Goal: Task Accomplishment & Management: Use online tool/utility

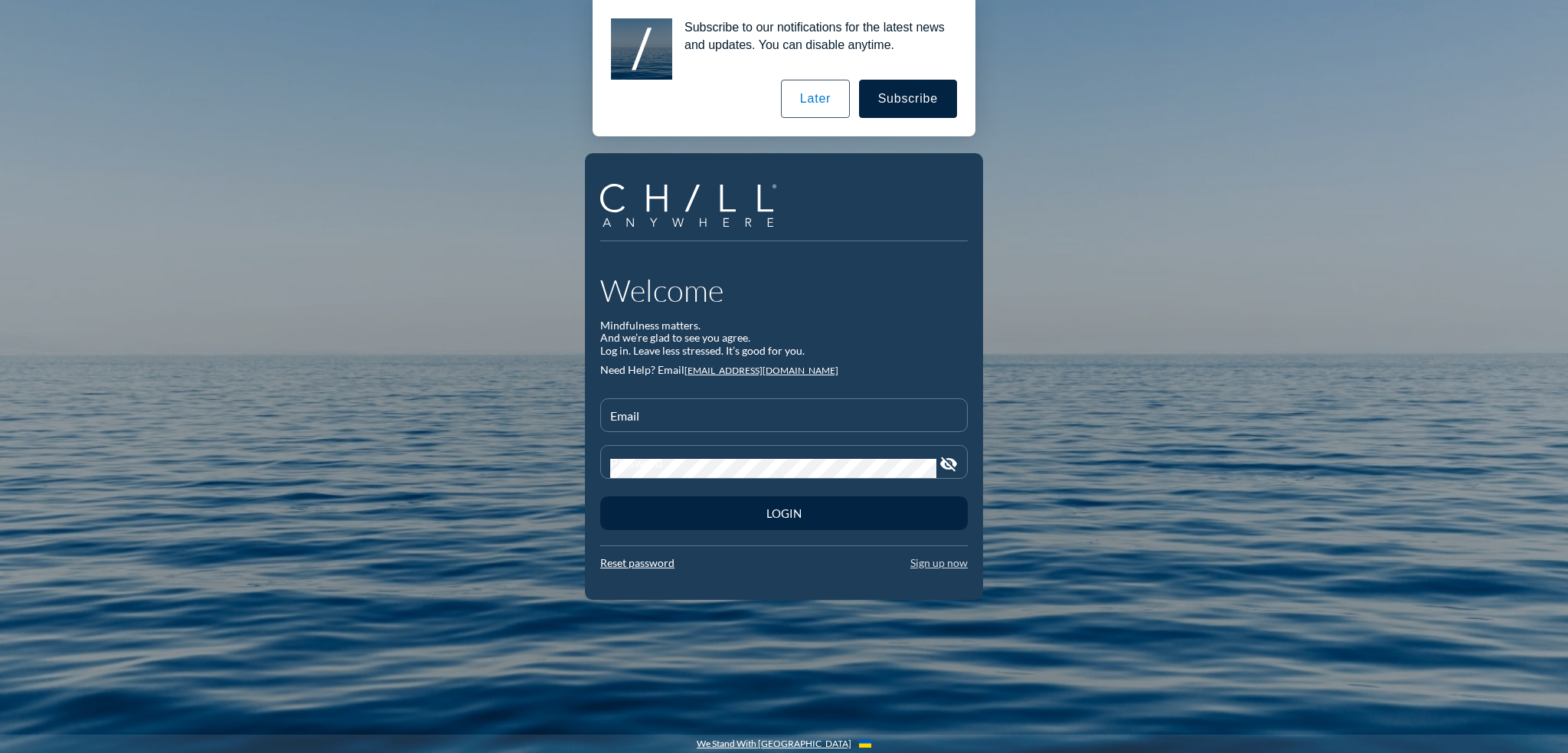
click at [943, 560] on link "Sign up now" at bounding box center [939, 562] width 58 height 13
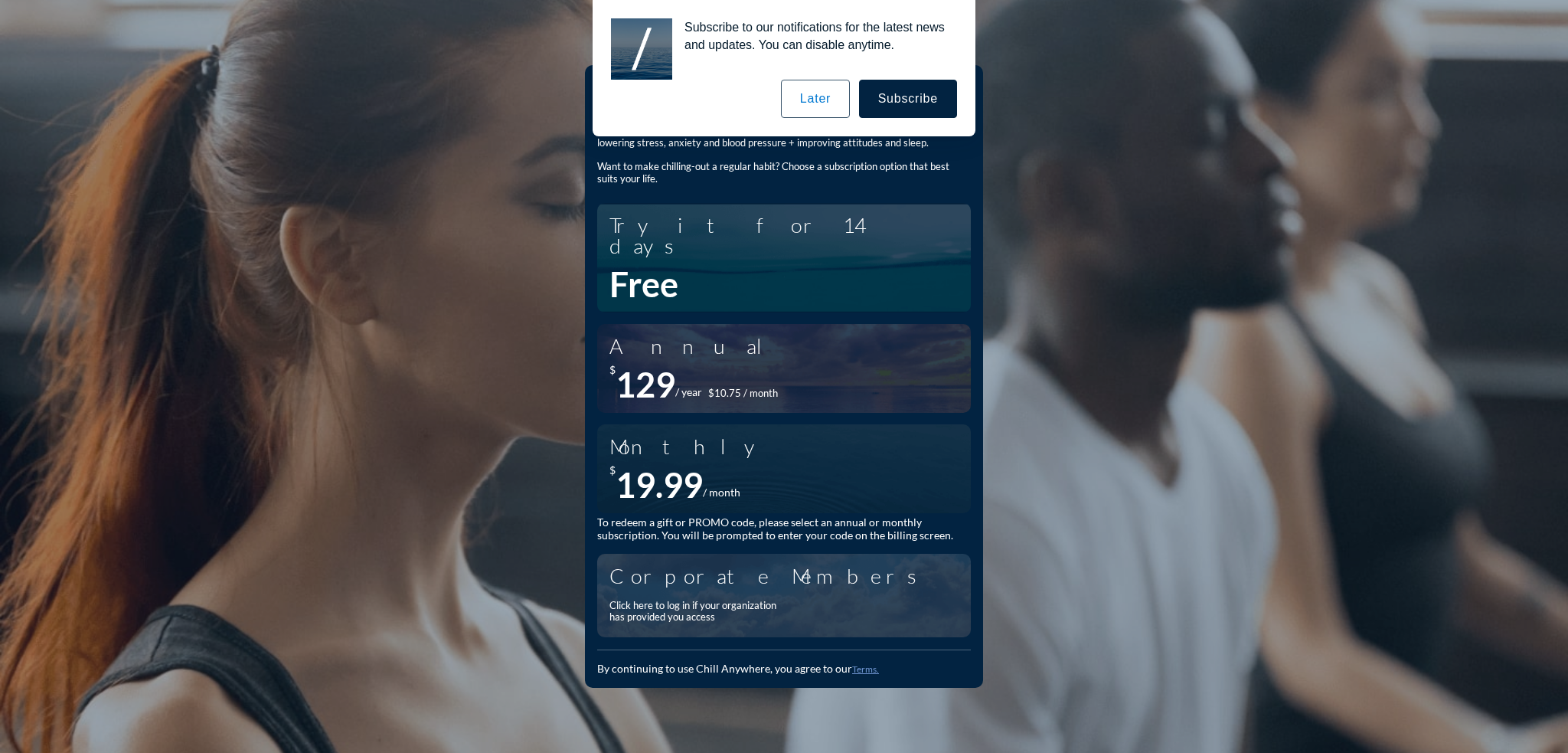
click at [832, 94] on button "Later" at bounding box center [815, 99] width 69 height 39
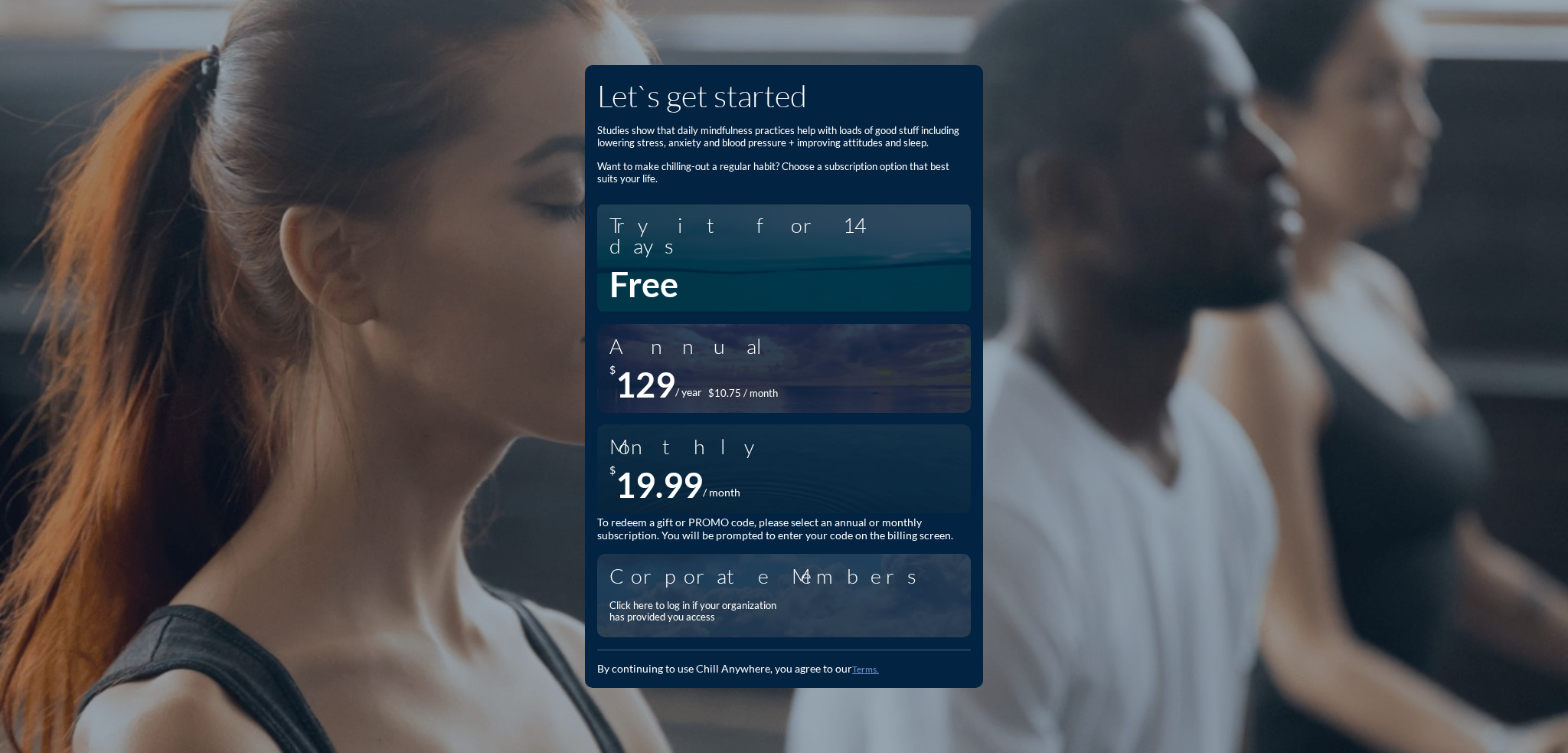
click at [712, 599] on div "Click here to log in if your organization has provided you access" at bounding box center [697, 611] width 176 height 23
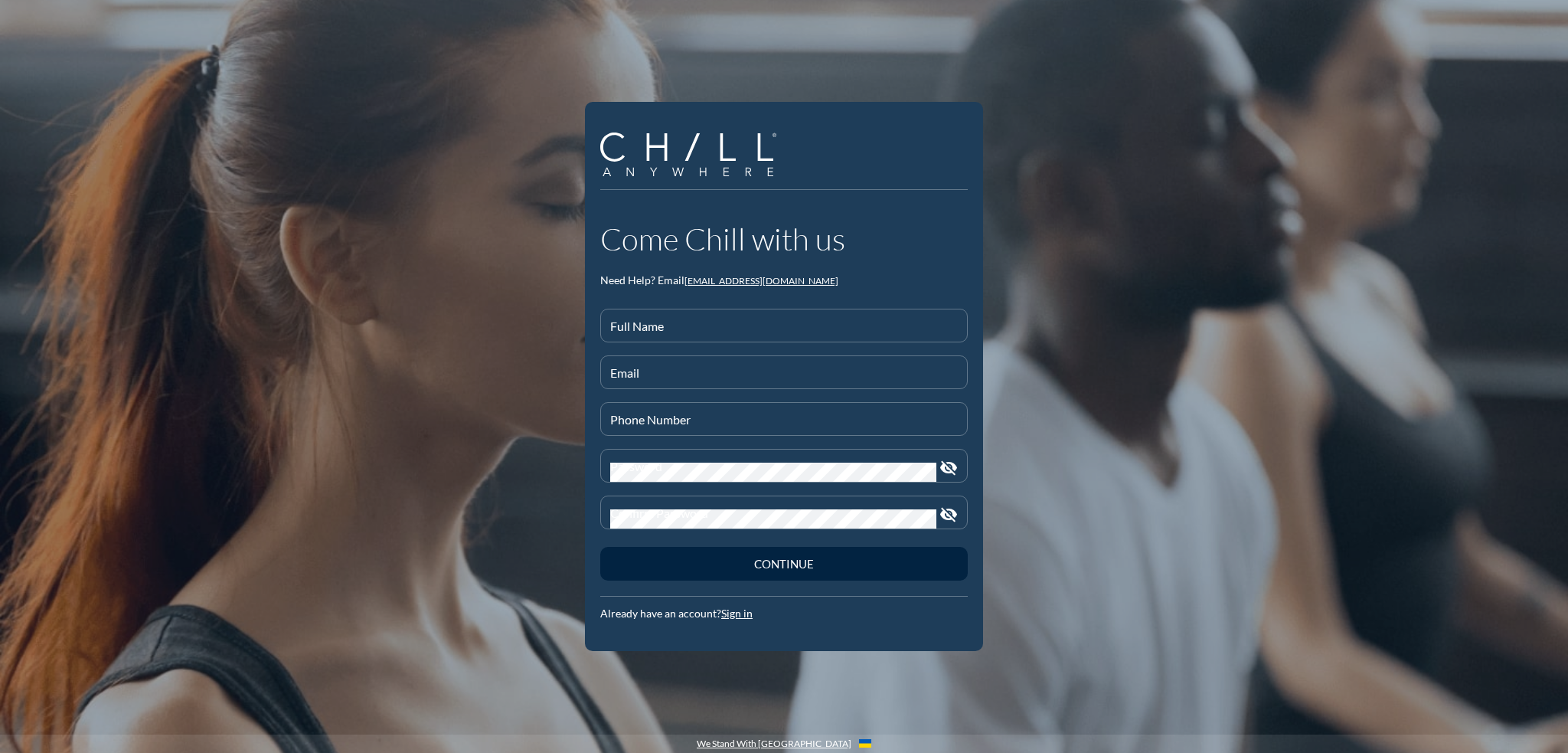
drag, startPoint x: 646, startPoint y: 320, endPoint x: 1283, endPoint y: 386, distance: 640.4
click at [646, 321] on div "Full Name" at bounding box center [784, 326] width 347 height 32
click at [697, 336] on input "[PERSON_NAME]" at bounding box center [784, 331] width 347 height 19
type input "[PERSON_NAME]"
type input "[PHONE_NUMBER]"
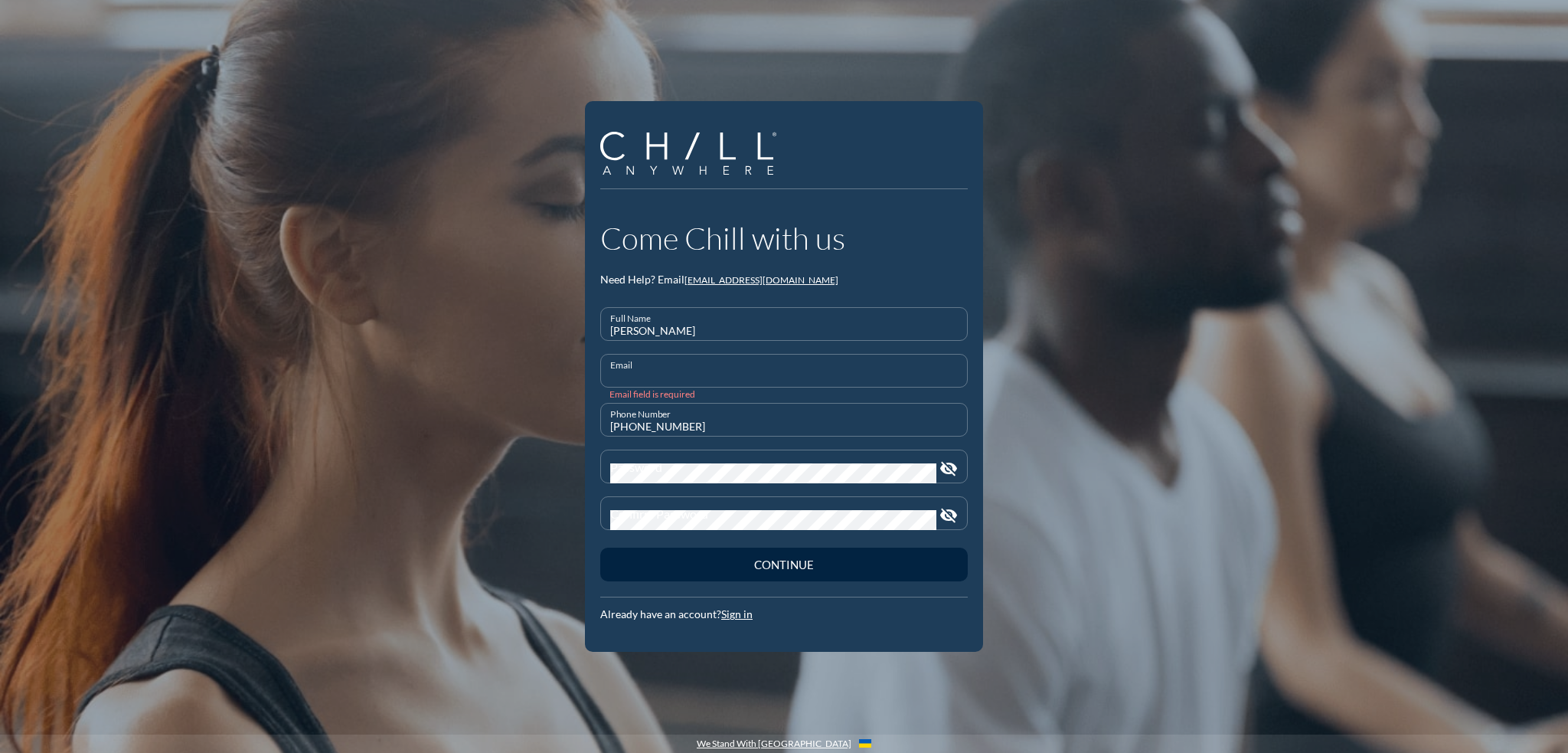
click at [635, 372] on input "Email" at bounding box center [784, 376] width 347 height 19
type input "[EMAIL_ADDRESS][DOMAIN_NAME]"
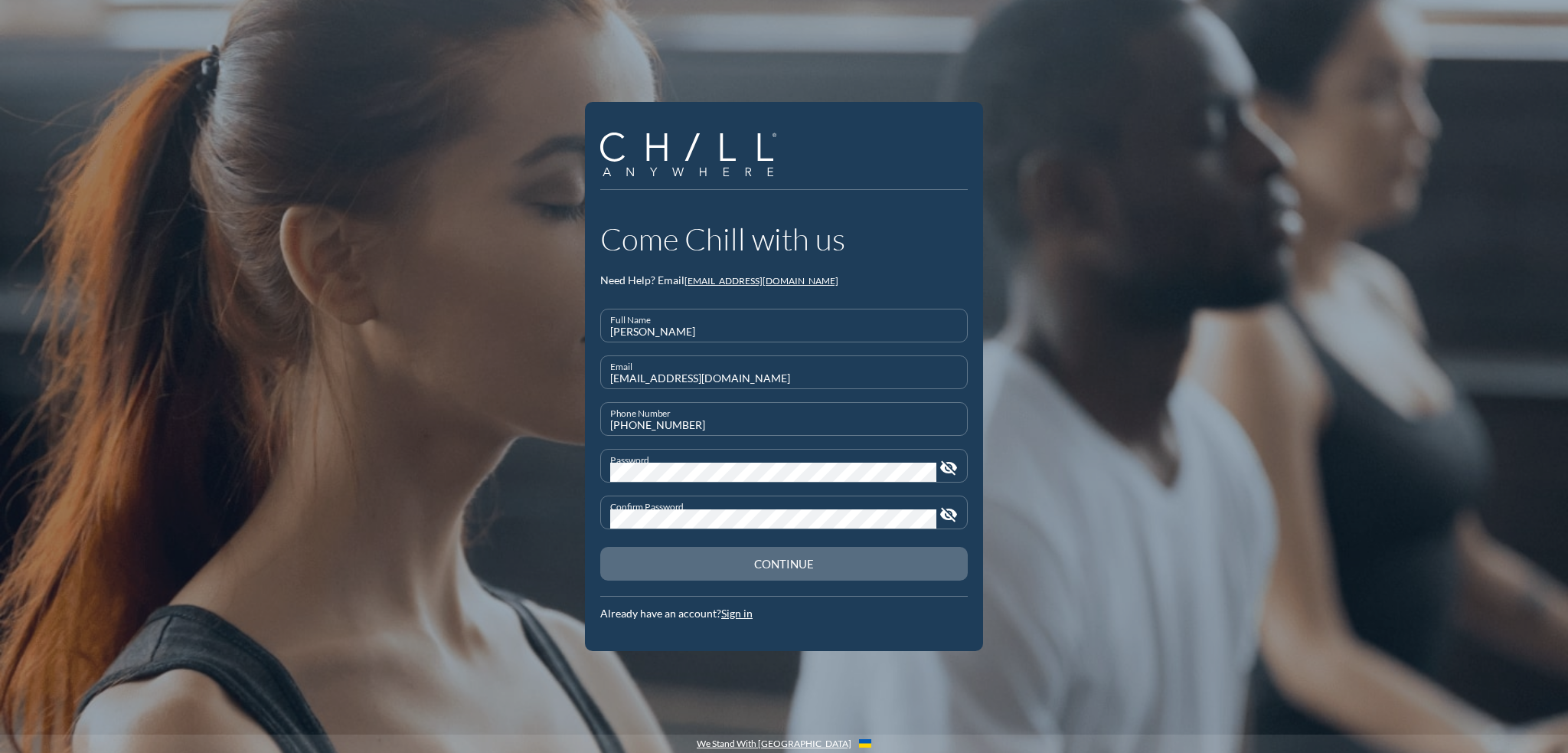
drag, startPoint x: 775, startPoint y: 560, endPoint x: 1215, endPoint y: 509, distance: 442.9
click at [781, 560] on div "Continue" at bounding box center [784, 563] width 314 height 13
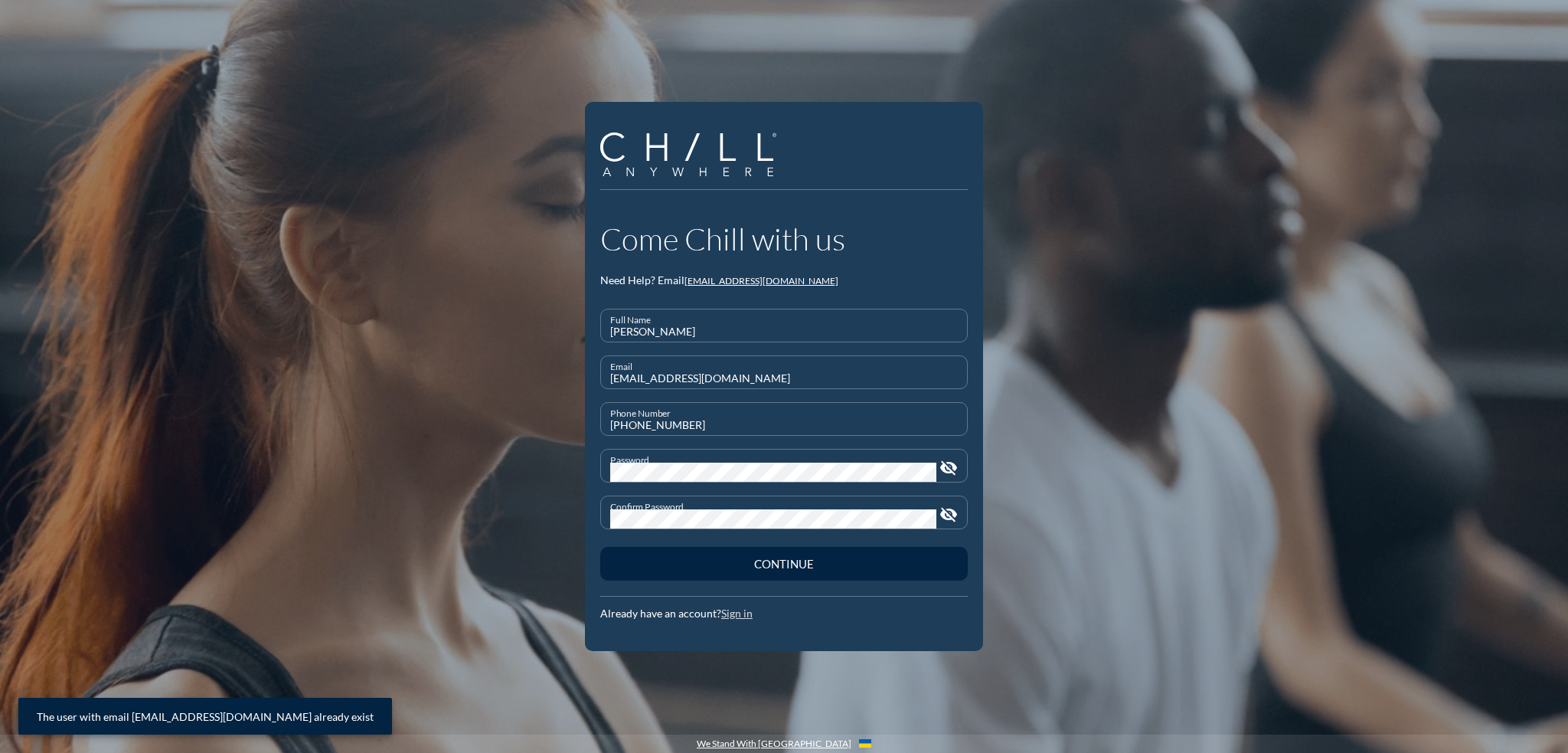
click at [744, 610] on link "Sign in" at bounding box center [737, 613] width 31 height 13
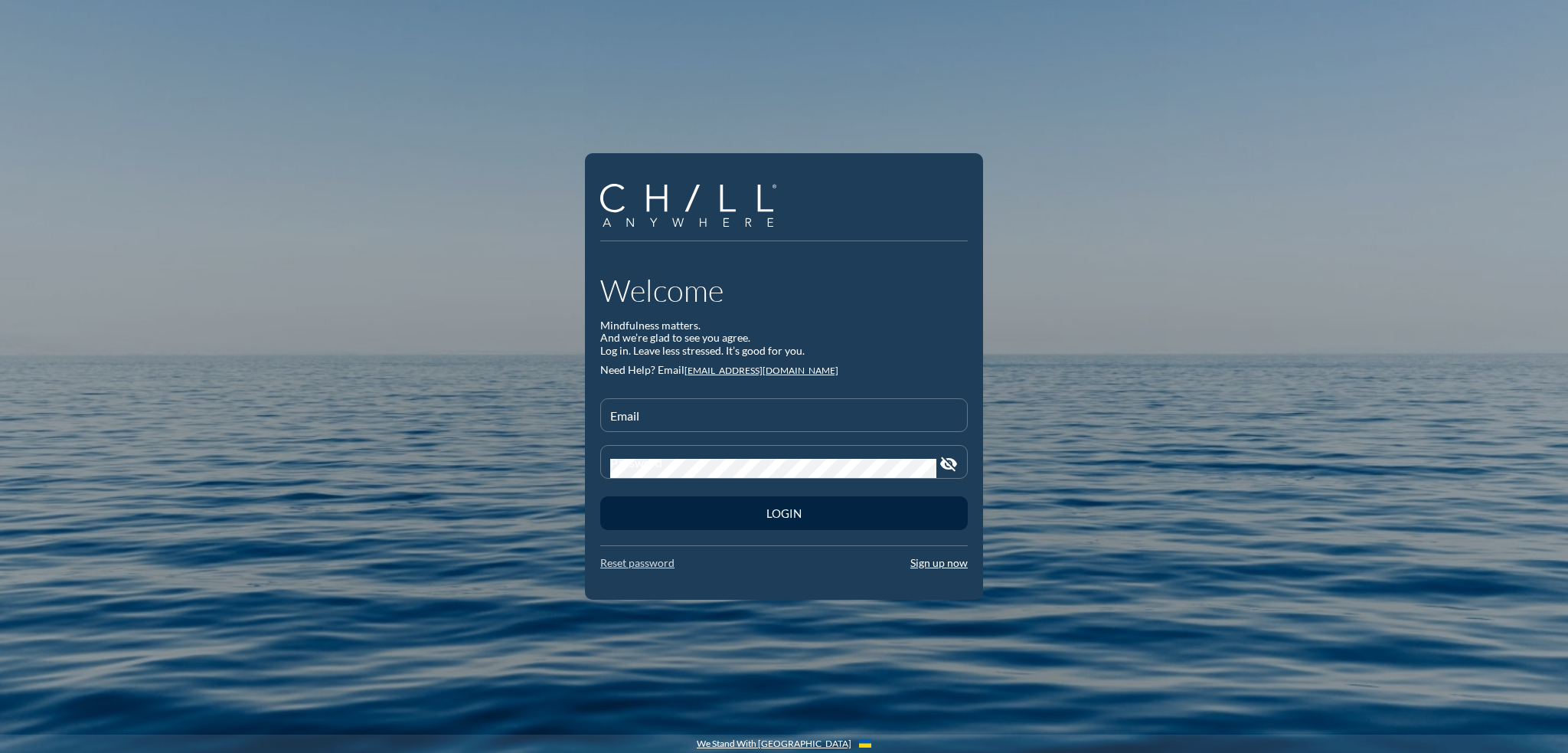
click at [640, 563] on link "Reset password" at bounding box center [637, 562] width 75 height 13
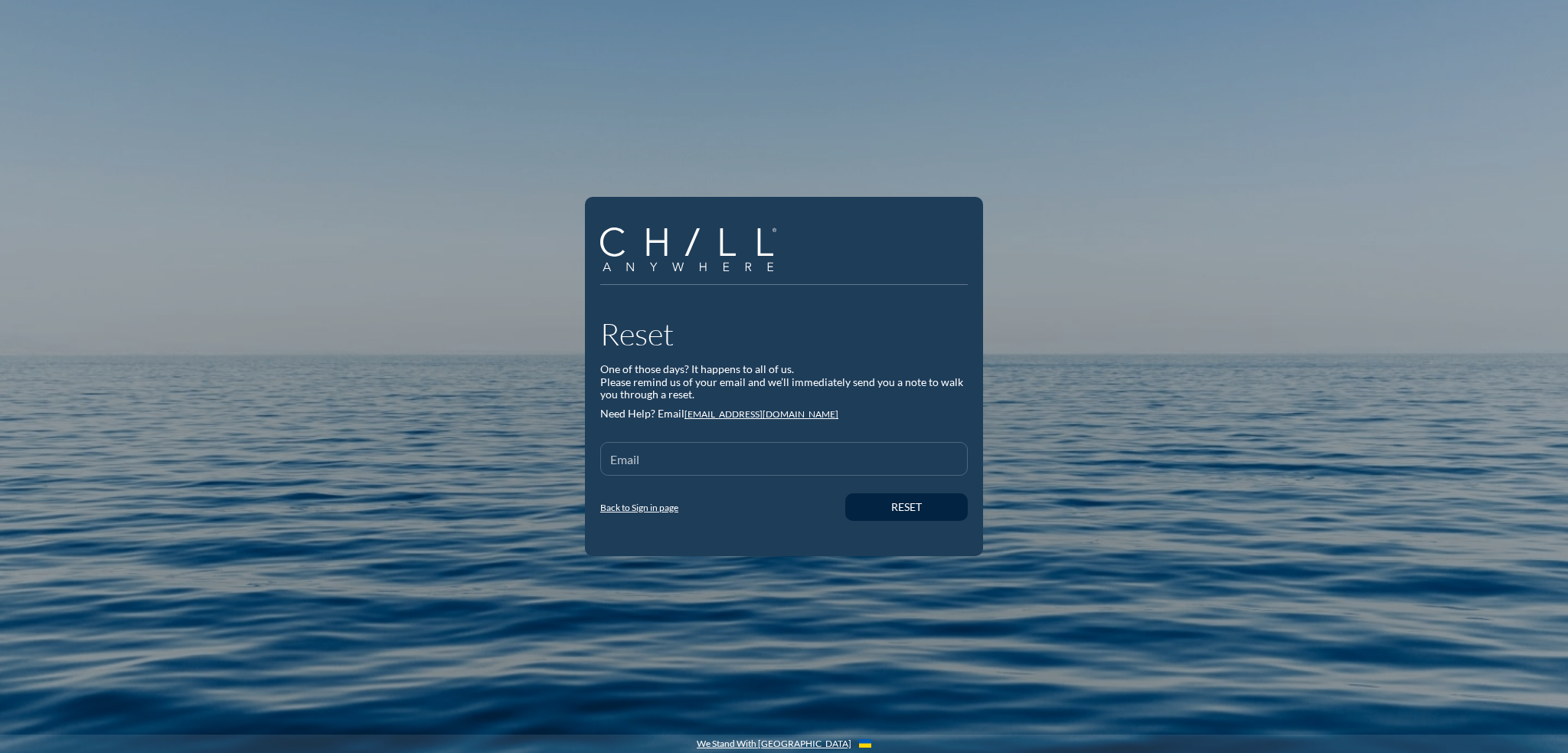
drag, startPoint x: 650, startPoint y: 459, endPoint x: 665, endPoint y: 456, distance: 15.3
click at [650, 459] on input "Email" at bounding box center [784, 464] width 347 height 19
type input "[EMAIL_ADDRESS][DOMAIN_NAME]"
click at [909, 508] on div "Reset" at bounding box center [906, 507] width 69 height 13
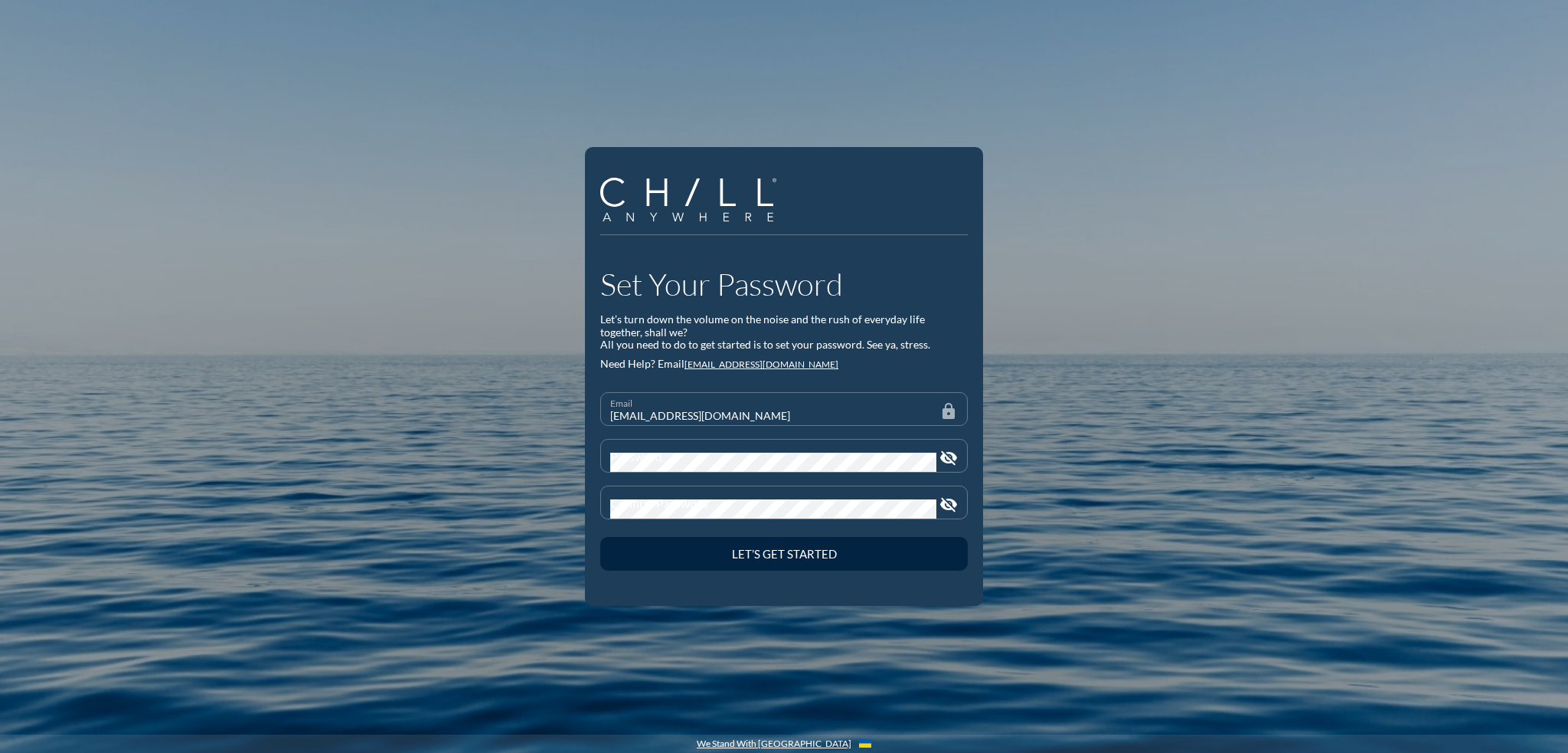
click at [650, 478] on div at bounding box center [784, 478] width 349 height 9
click at [1125, 280] on div "Set Your Password Let’s turn down the volume on the noise and the rush of every…" at bounding box center [784, 376] width 1568 height 753
drag, startPoint x: 784, startPoint y: 555, endPoint x: 1268, endPoint y: 416, distance: 503.6
click at [784, 554] on div "Let’s Get Started" at bounding box center [784, 553] width 314 height 13
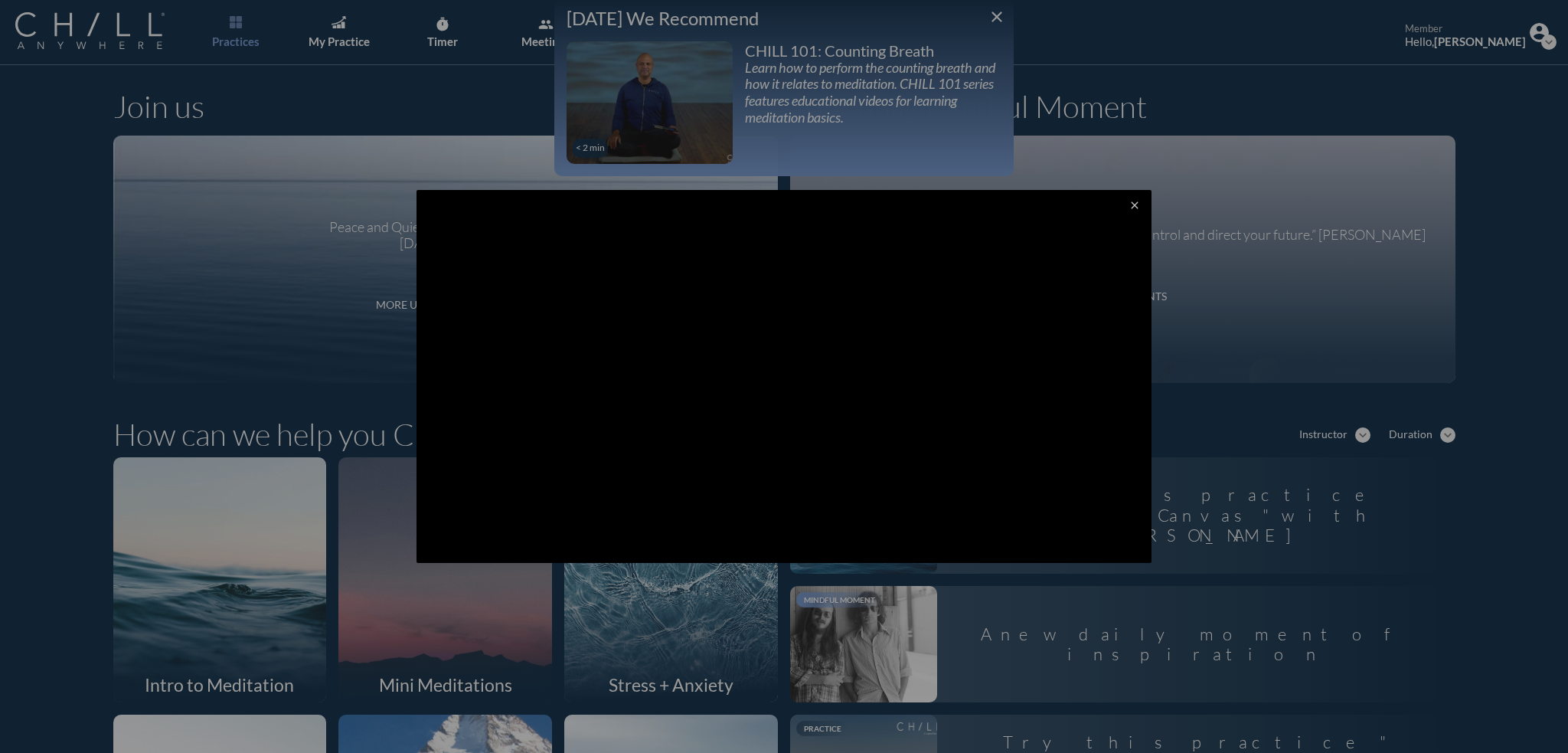
click at [993, 12] on div at bounding box center [784, 376] width 1568 height 753
click at [992, 15] on div at bounding box center [784, 376] width 1568 height 753
click at [999, 7] on div at bounding box center [784, 376] width 1568 height 753
click at [1124, 198] on button "close" at bounding box center [1134, 205] width 22 height 22
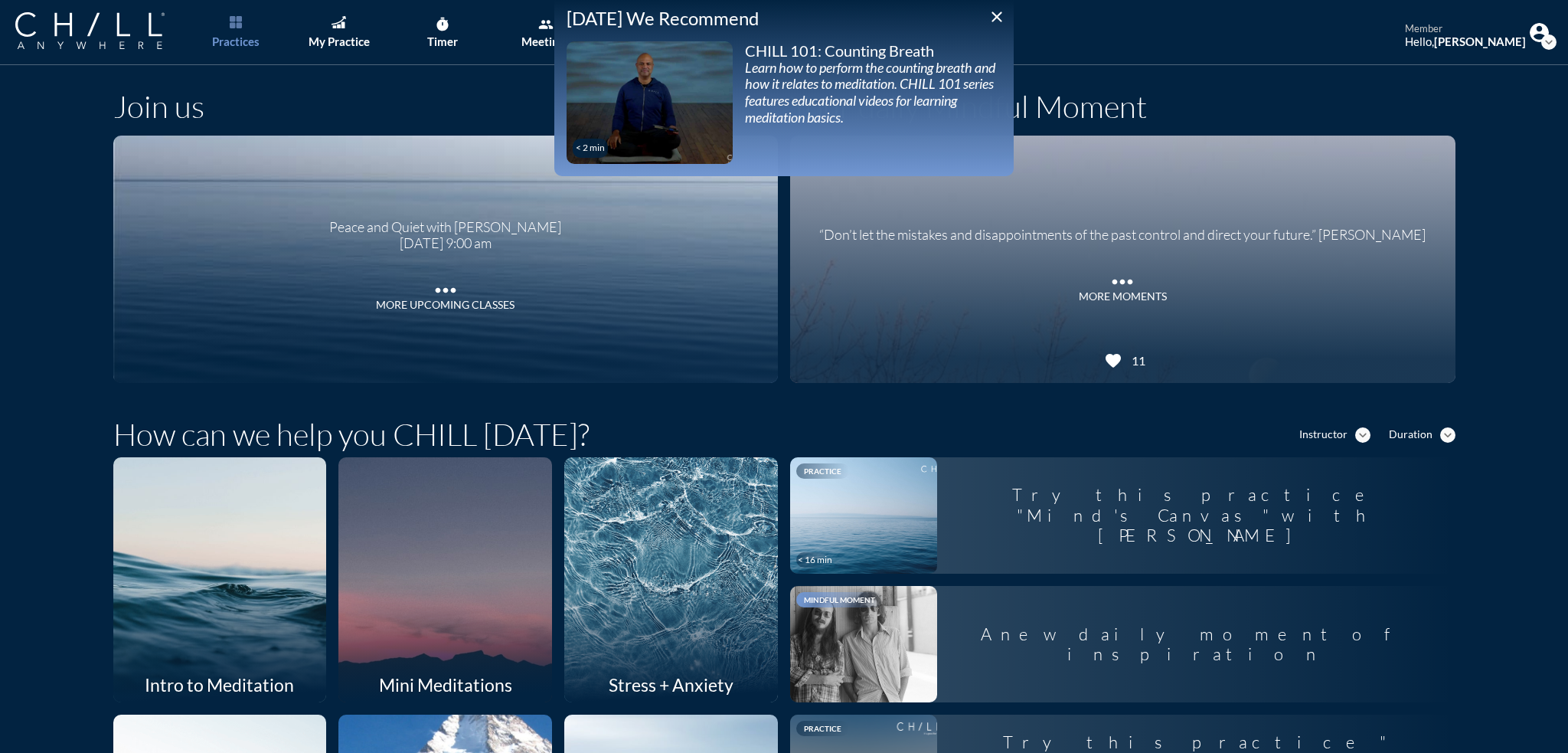
click at [990, 13] on icon "close" at bounding box center [997, 17] width 18 height 18
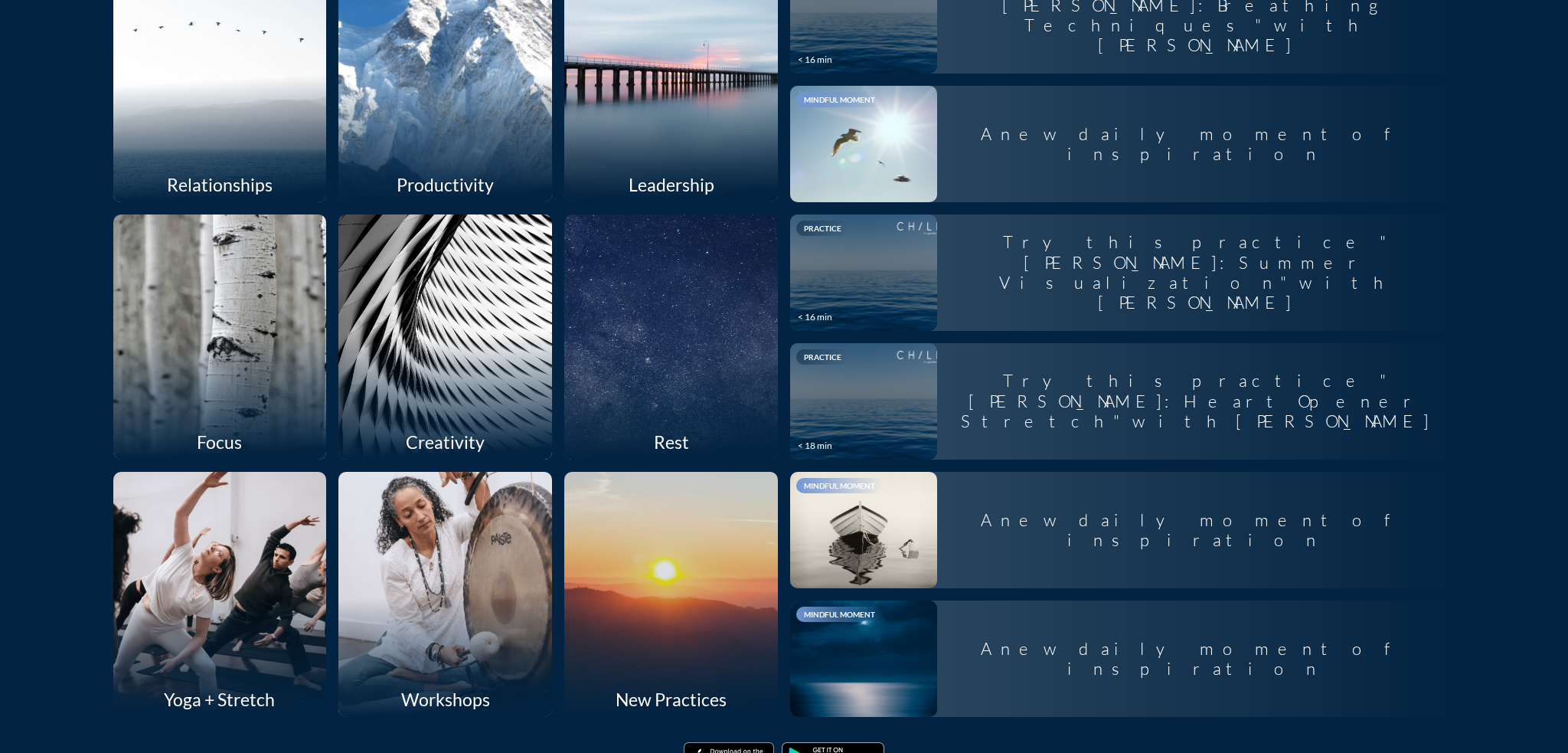
scroll to position [816, 0]
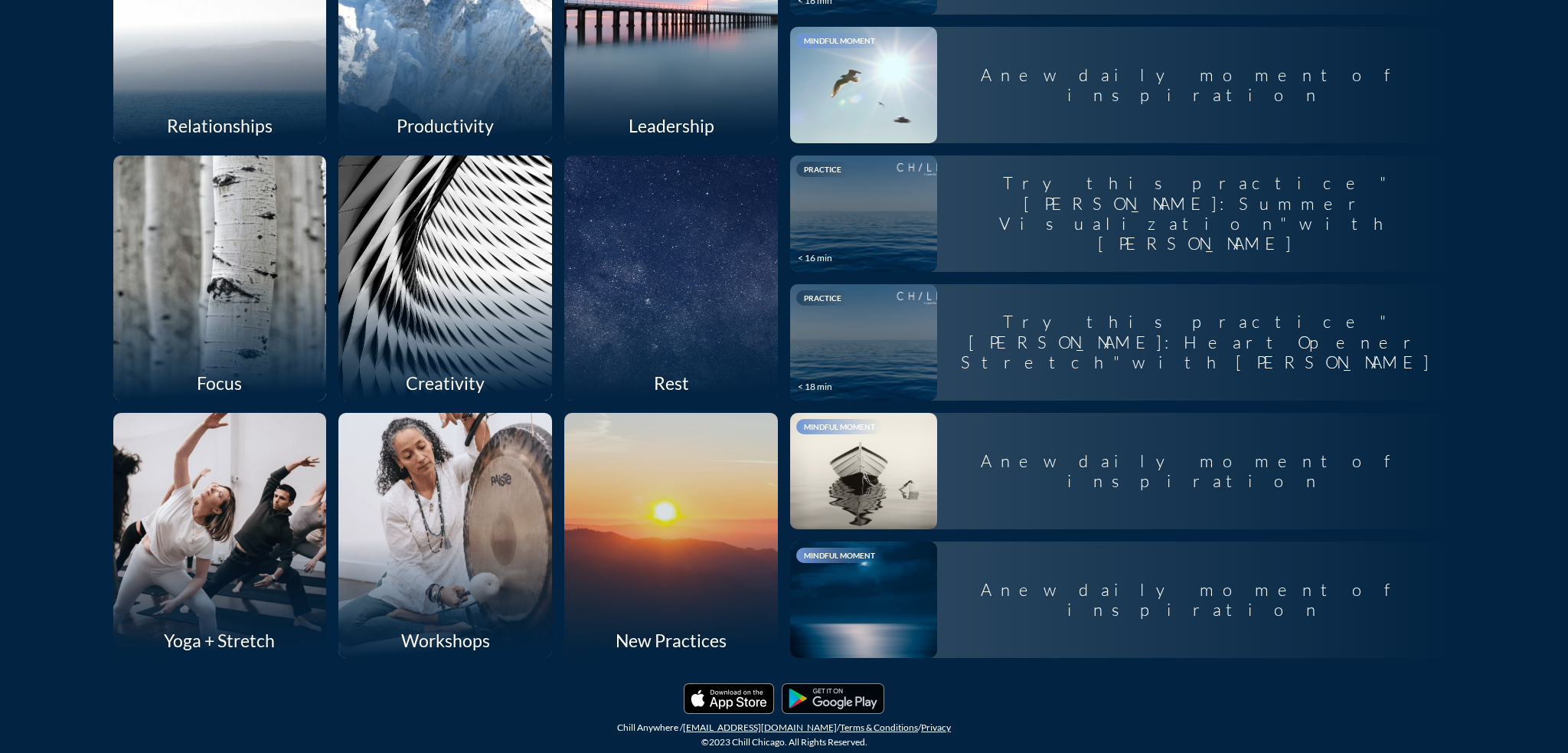
click at [836, 691] on img at bounding box center [833, 698] width 103 height 31
click at [1054, 588] on div "A new daily moment of inspiration" at bounding box center [1196, 600] width 518 height 65
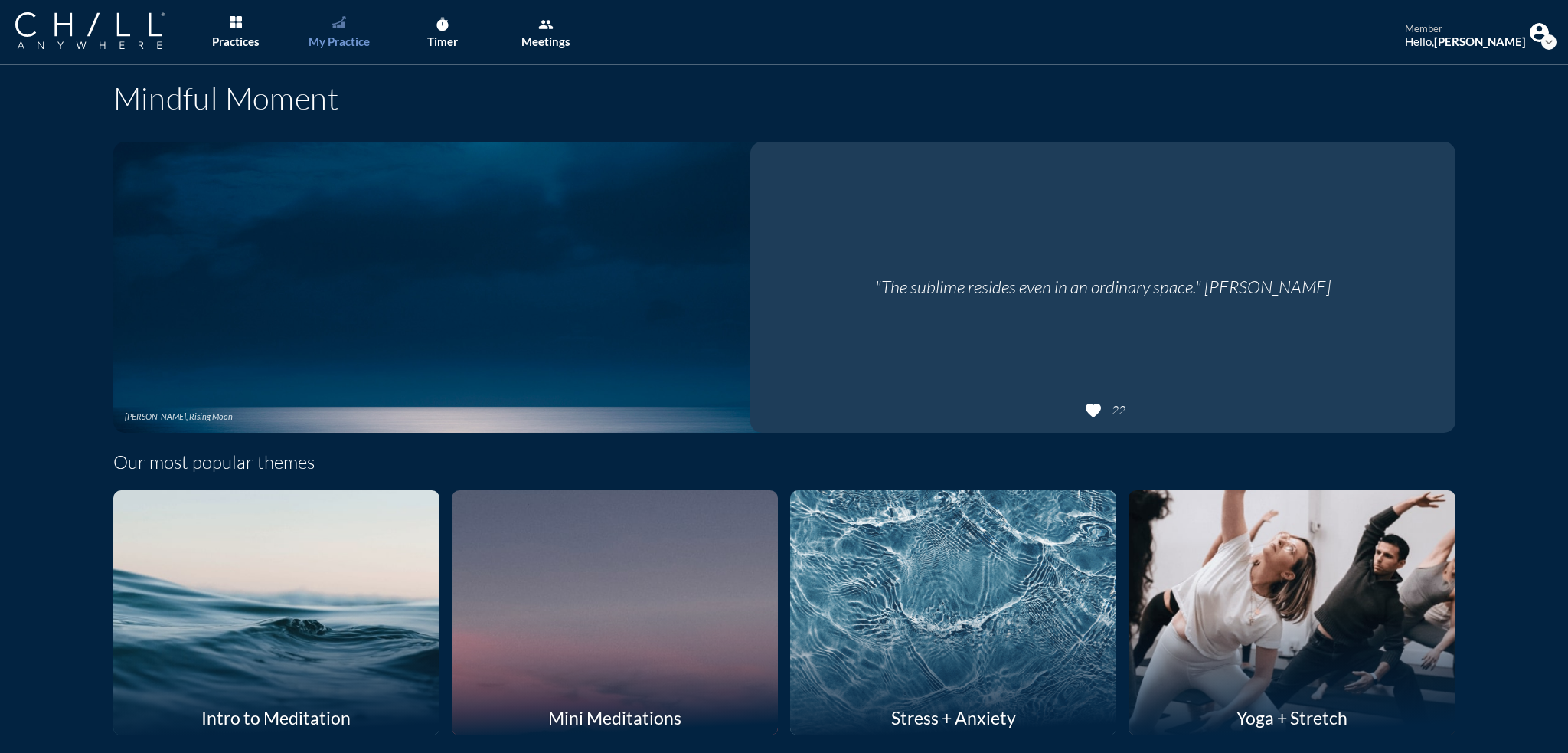
click at [355, 24] on link "My Practice" at bounding box center [338, 32] width 80 height 65
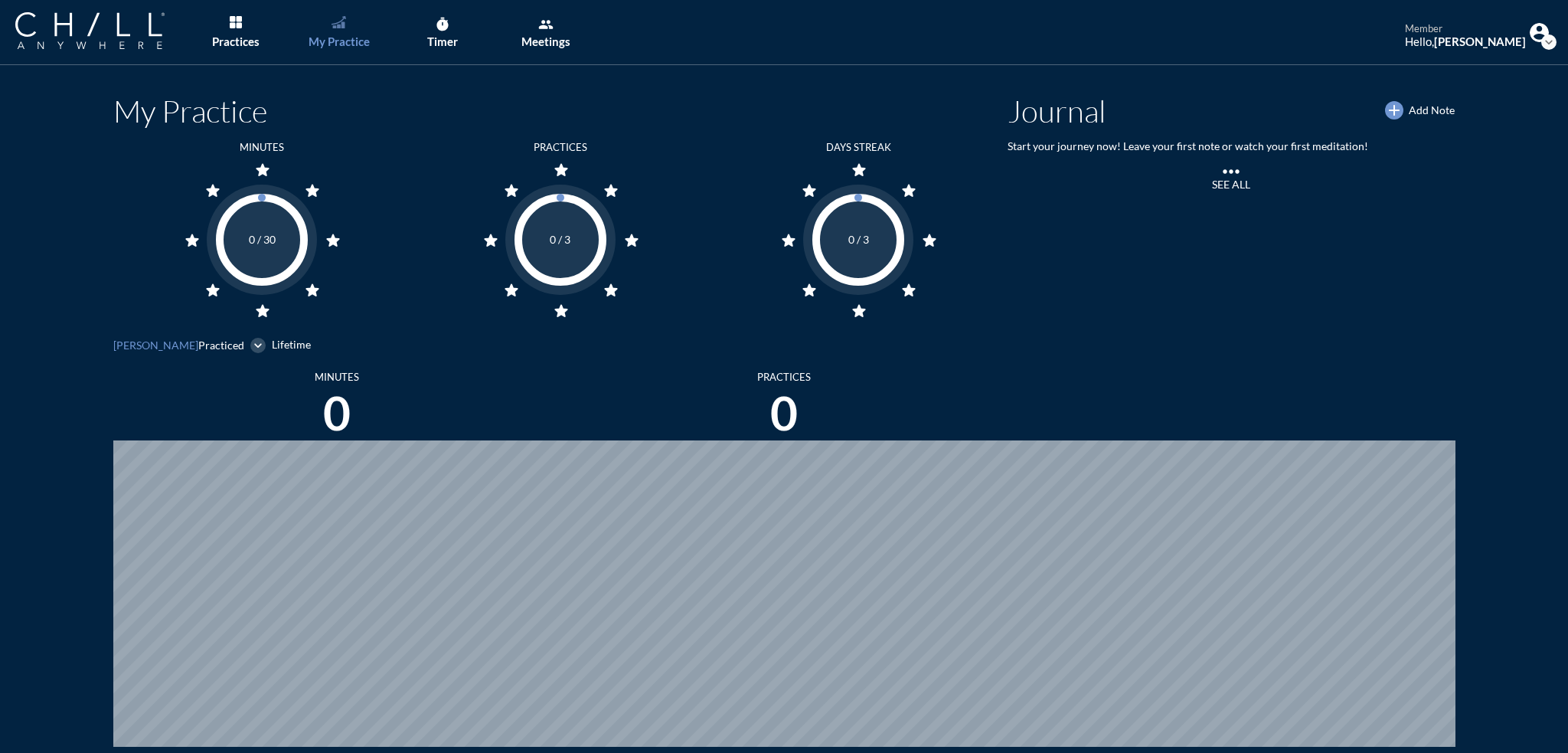
scroll to position [753, 1555]
click at [435, 35] on div "Timer" at bounding box center [443, 40] width 31 height 13
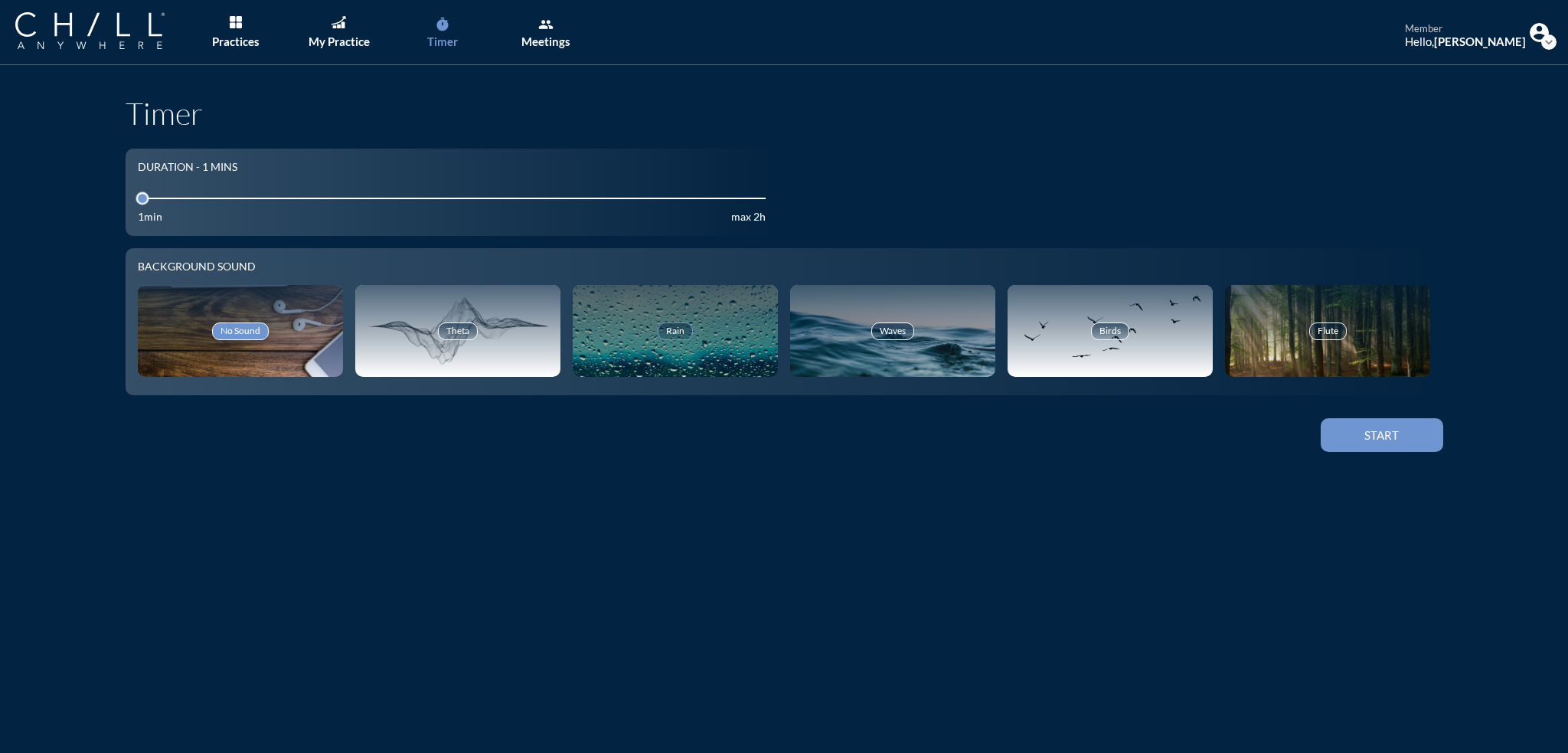
click at [665, 327] on div "Rain" at bounding box center [675, 330] width 35 height 17
click at [887, 329] on div "Waves" at bounding box center [892, 330] width 43 height 17
click at [447, 323] on div "Theta" at bounding box center [458, 330] width 40 height 17
click at [1395, 435] on div "Start" at bounding box center [1382, 435] width 69 height 13
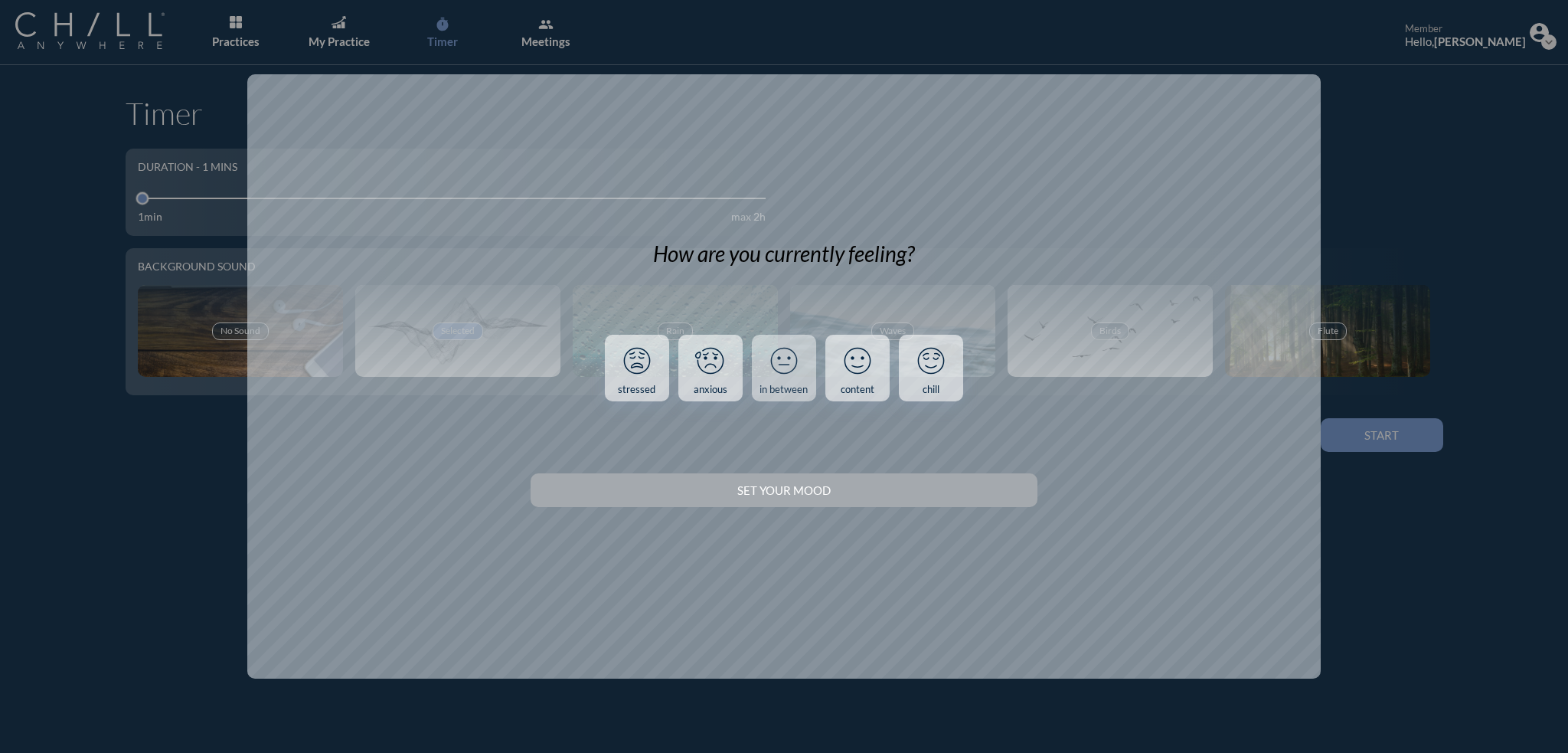
click at [780, 358] on icon at bounding box center [784, 361] width 40 height 40
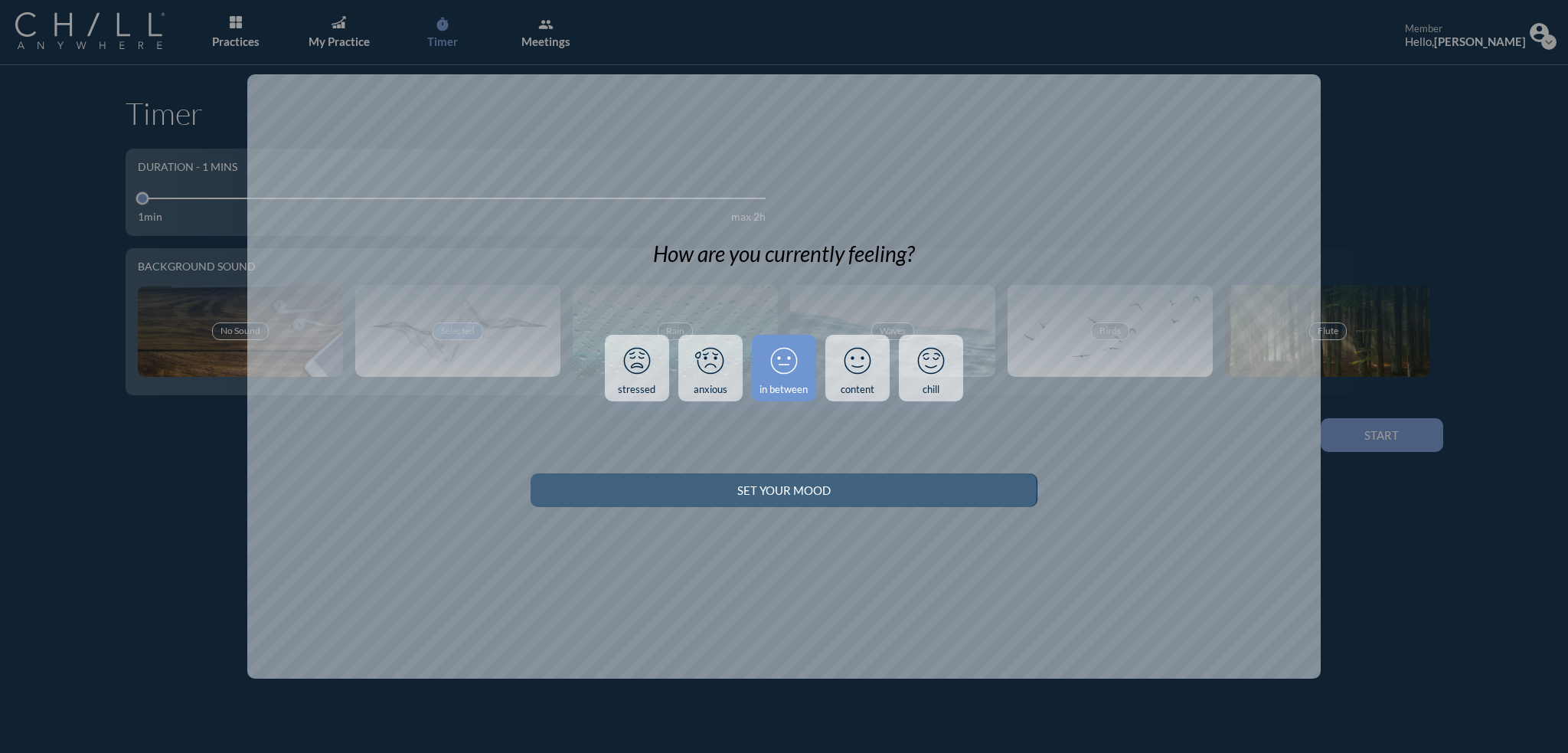
click at [802, 486] on div "Set your Mood" at bounding box center [784, 489] width 452 height 13
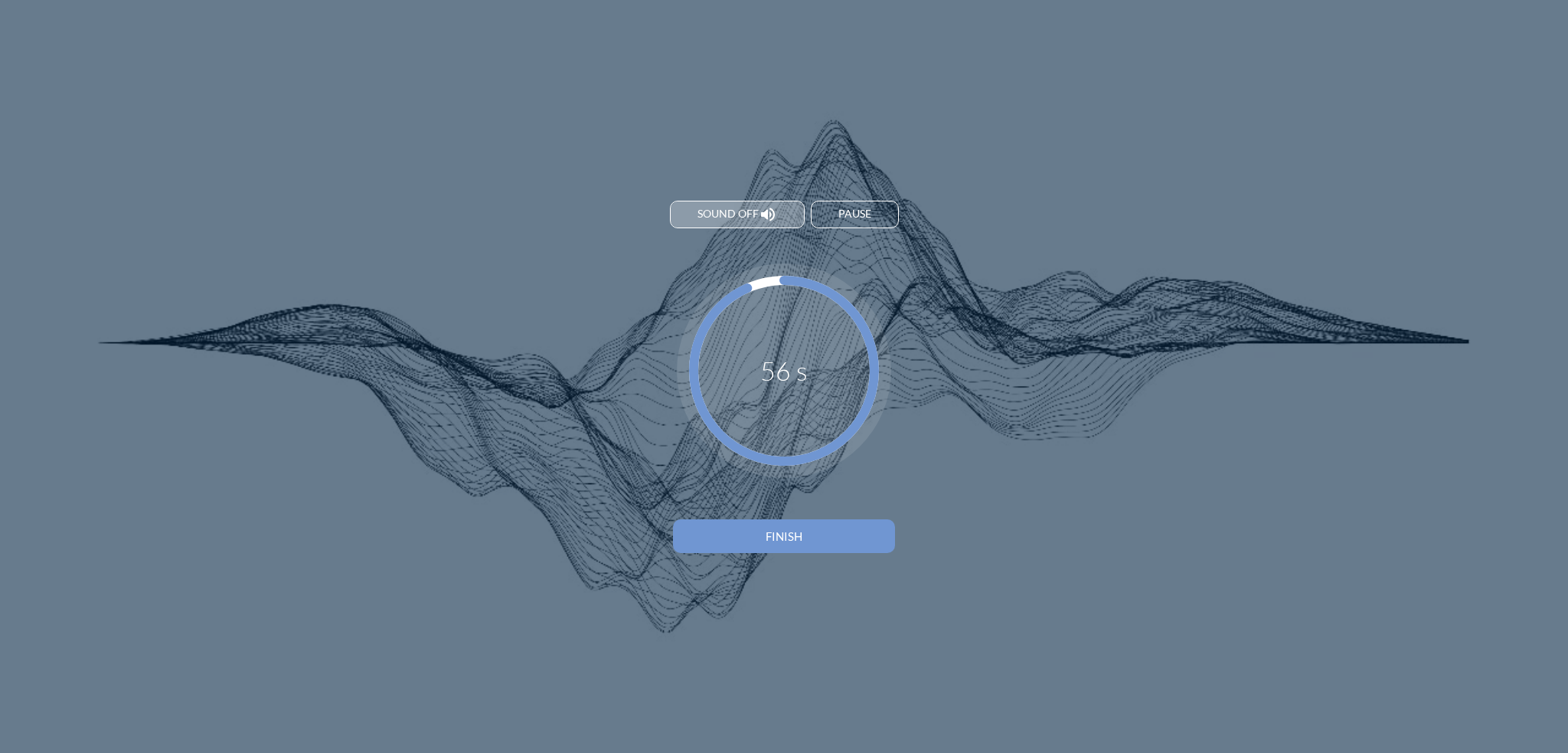
click at [753, 209] on span "Sound off" at bounding box center [728, 214] width 61 height 13
click at [751, 208] on span "Sound on" at bounding box center [728, 214] width 58 height 13
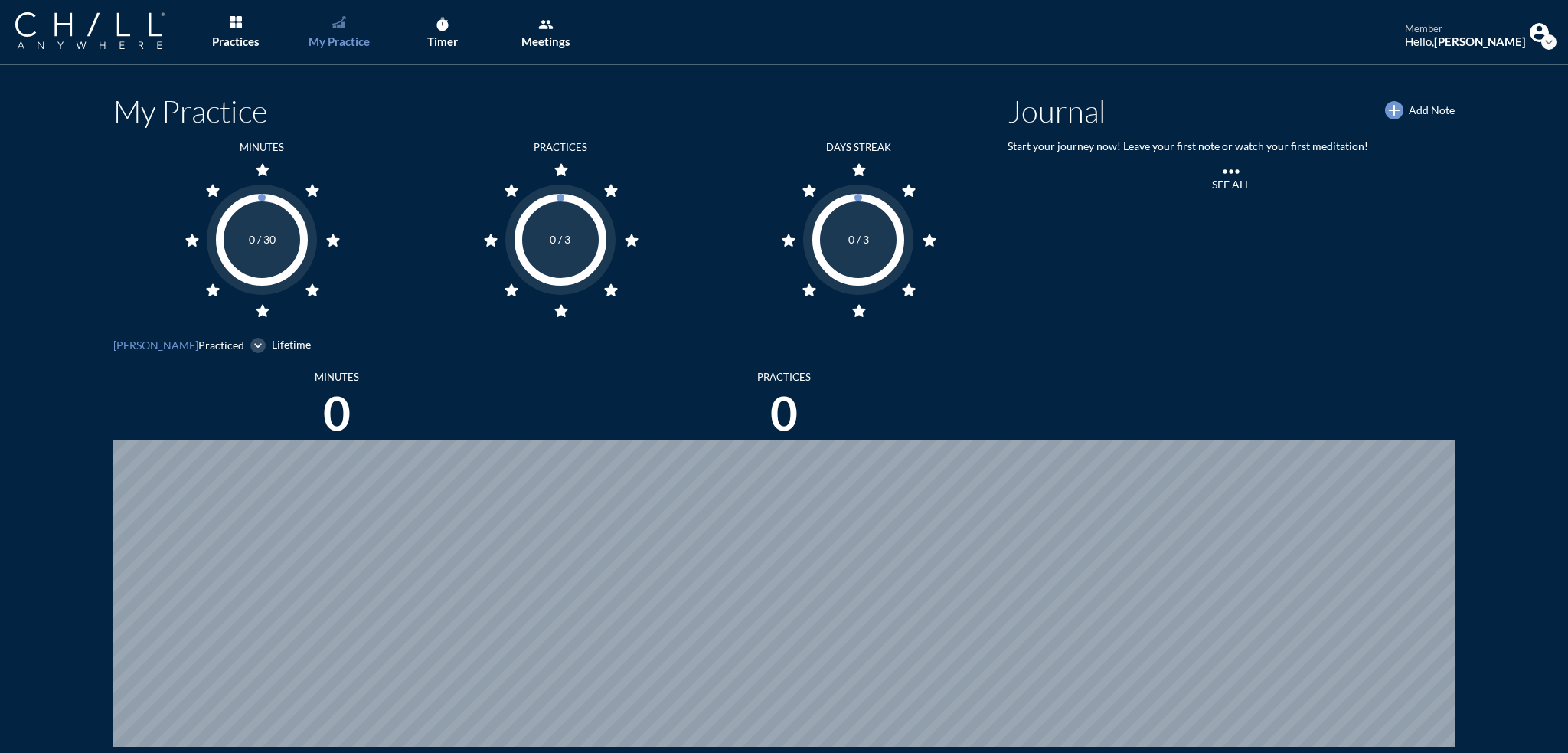
scroll to position [753, 1555]
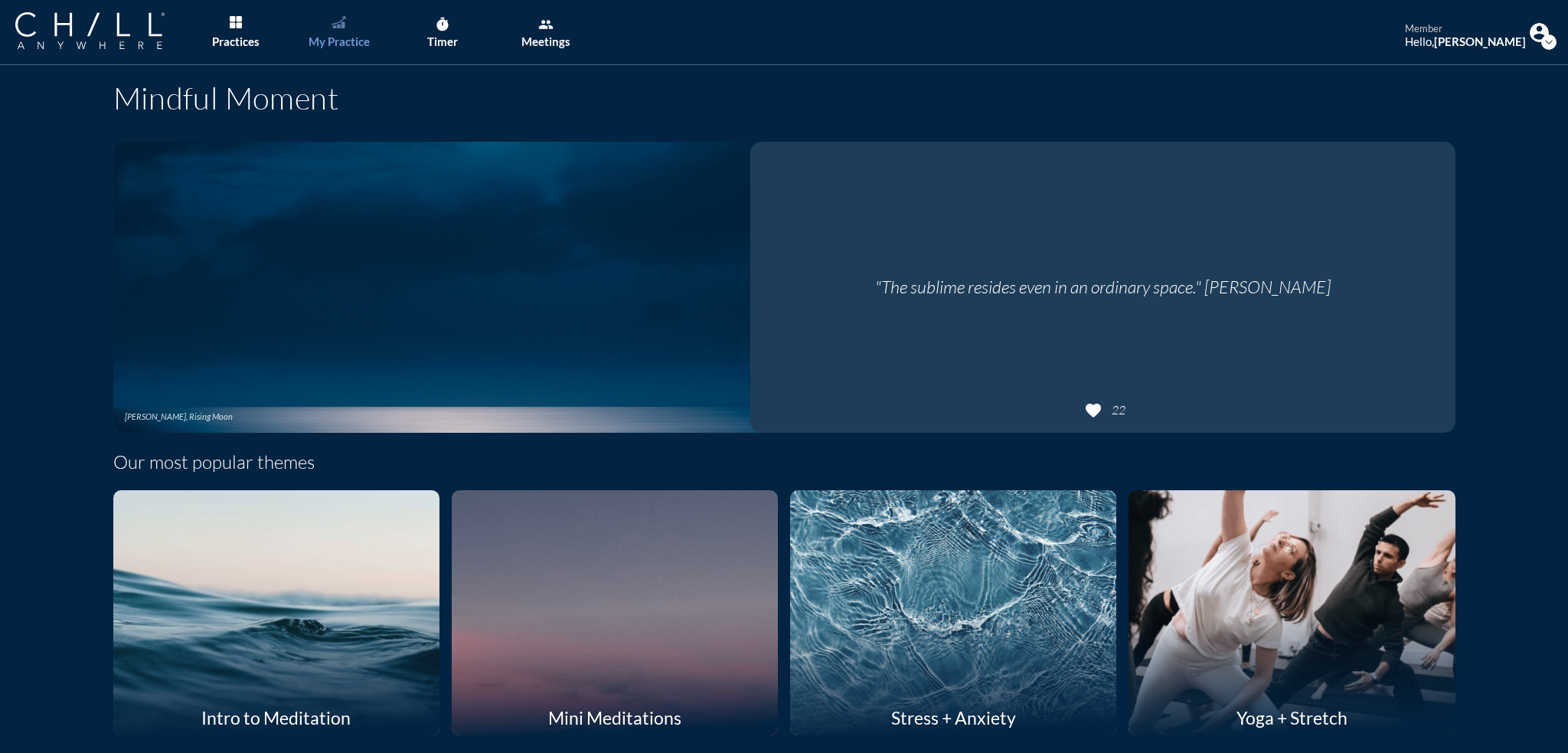
click at [336, 13] on link "My Practice" at bounding box center [338, 32] width 80 height 65
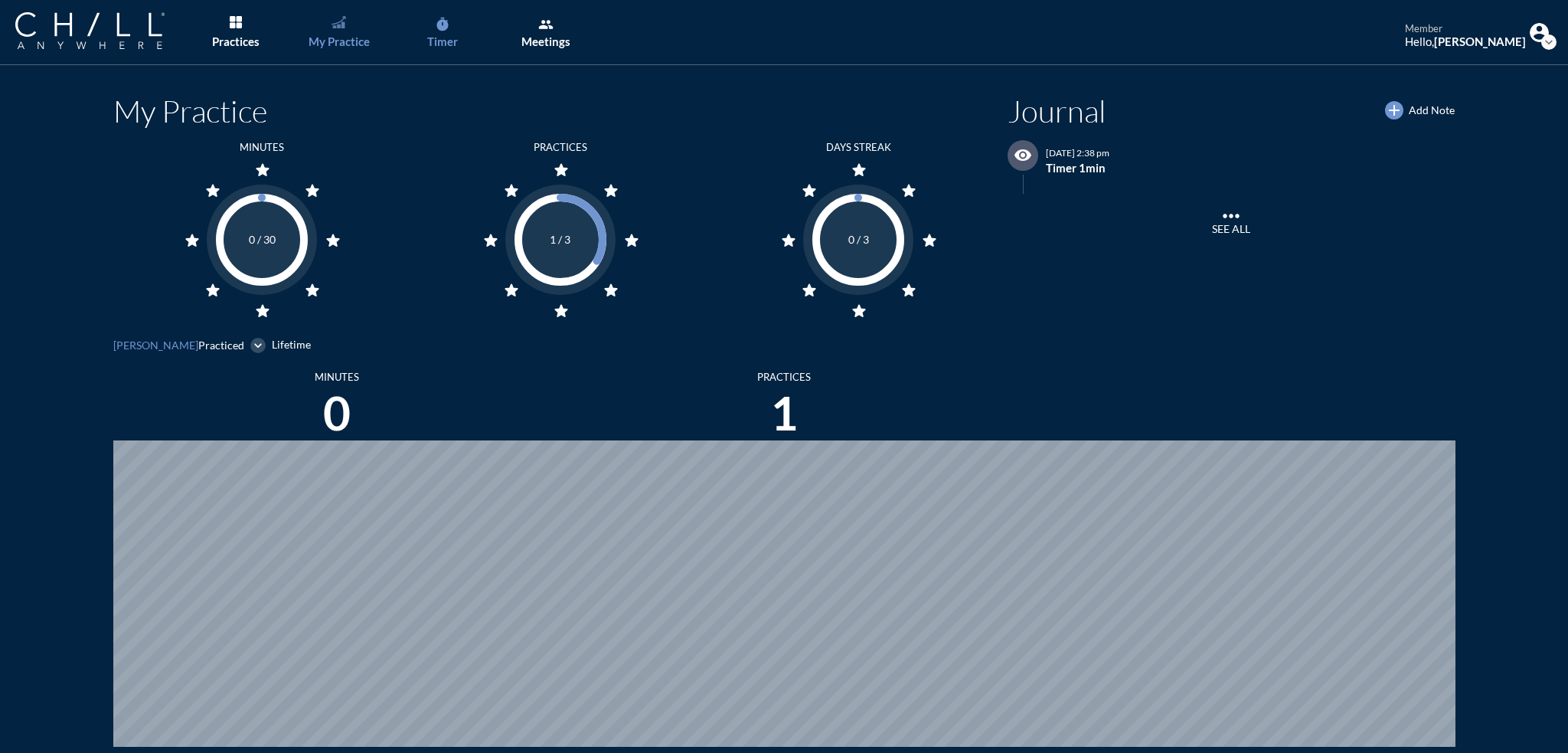
scroll to position [753, 1555]
click at [436, 28] on icon "timer" at bounding box center [442, 24] width 15 height 15
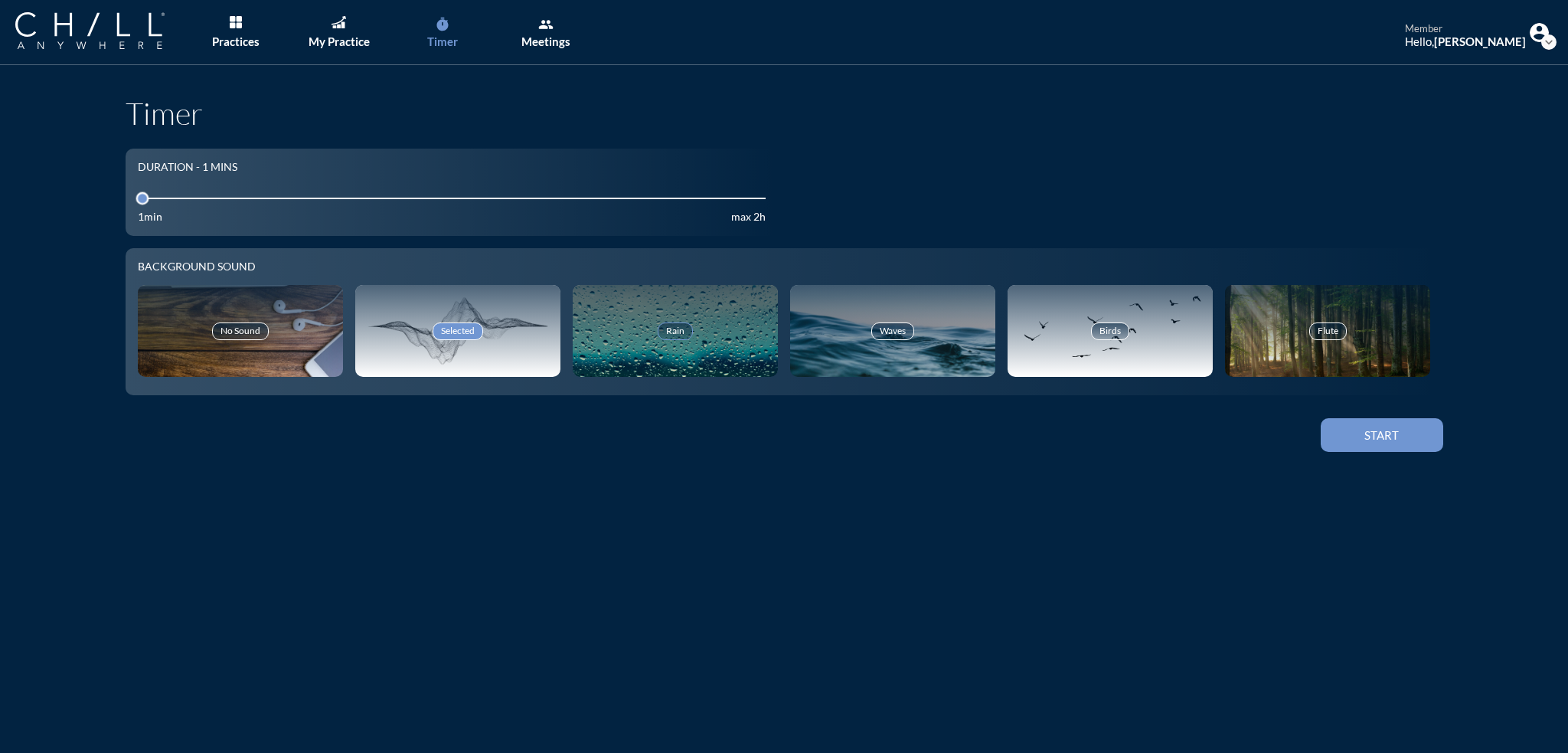
click at [671, 327] on div "Rain" at bounding box center [675, 330] width 35 height 17
click at [1320, 321] on div "Flute" at bounding box center [1328, 331] width 205 height 92
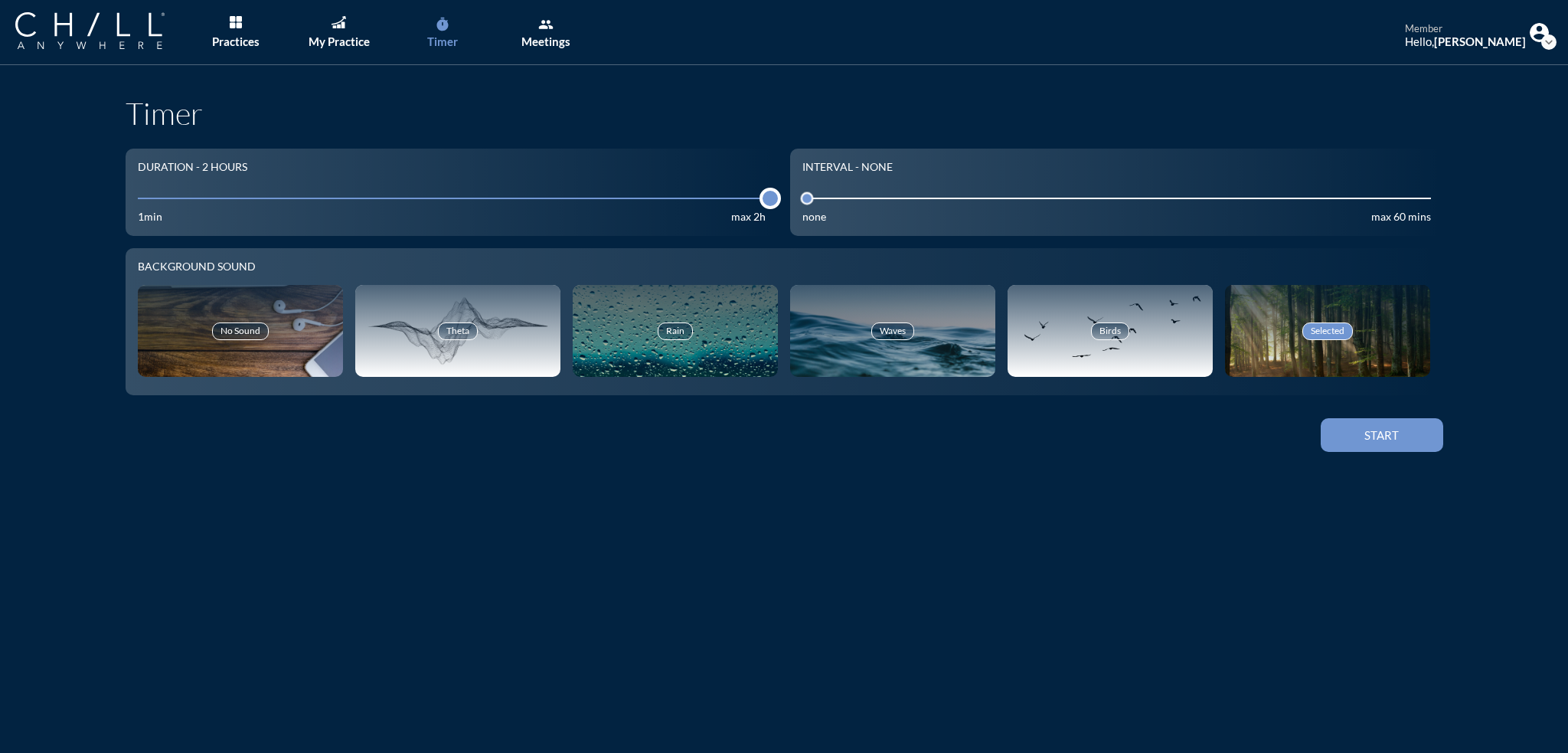
drag, startPoint x: 131, startPoint y: 197, endPoint x: 786, endPoint y: 244, distance: 656.7
click at [786, 244] on div "Duration - 2 hours 1 1min max 2h Interval - None 0 none max 60 mins Background …" at bounding box center [784, 302] width 1330 height 308
drag, startPoint x: 805, startPoint y: 197, endPoint x: 1405, endPoint y: 238, distance: 601.4
click at [1405, 238] on div "Duration - 2 hours 1 1min max 2h Interval - Every 58 mins 0 none max 60 mins Ba…" at bounding box center [784, 302] width 1330 height 308
click at [1390, 439] on div "Start" at bounding box center [1382, 435] width 69 height 13
